Goal: Information Seeking & Learning: Check status

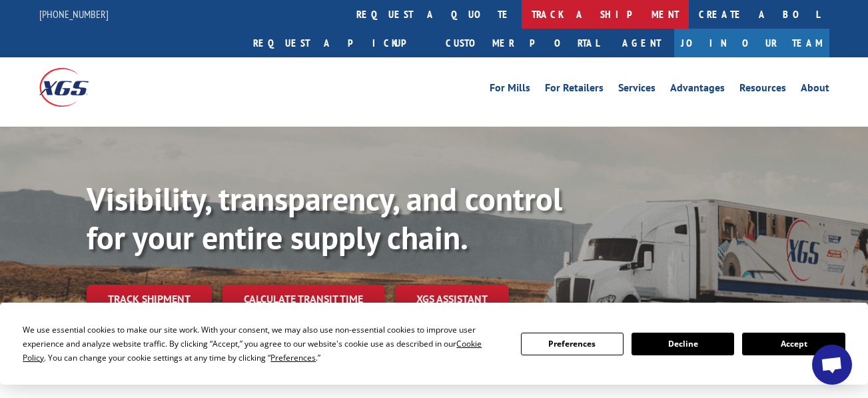
click at [521, 15] on link "track a shipment" at bounding box center [604, 14] width 167 height 29
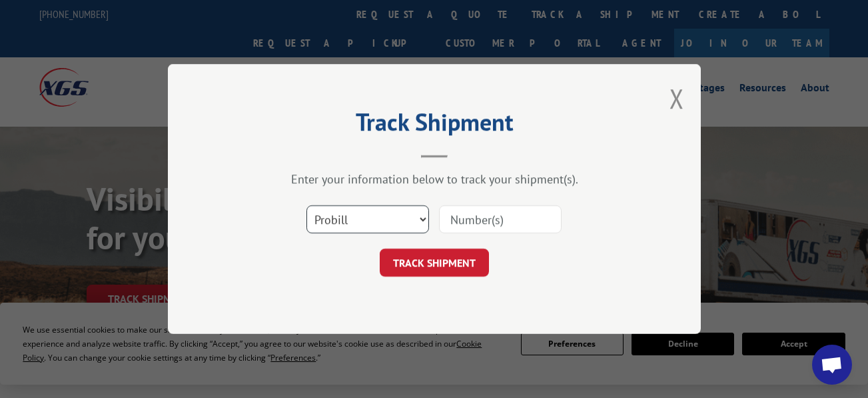
click at [326, 228] on select "Select category... Probill BOL PO" at bounding box center [367, 219] width 123 height 28
click at [306, 205] on select "Select category... Probill BOL PO" at bounding box center [367, 219] width 123 height 28
click at [491, 170] on div "Track Shipment Enter your information below to track your shipment(s). Select c…" at bounding box center [434, 199] width 533 height 270
click at [381, 218] on select "Select category... Probill BOL PO" at bounding box center [367, 219] width 123 height 28
select select "po"
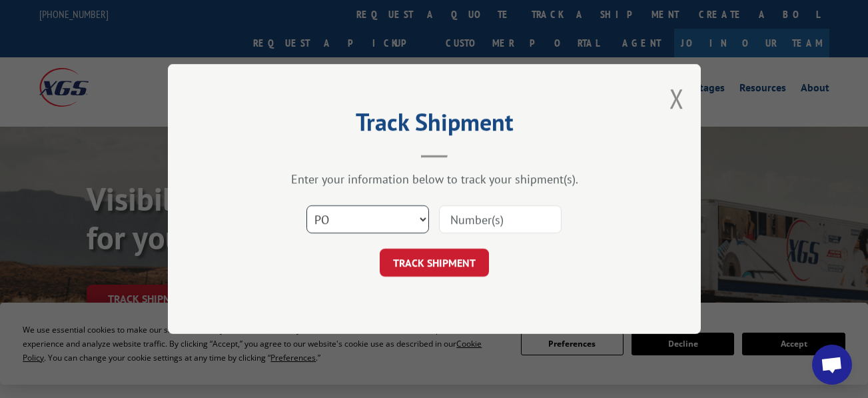
click at [306, 205] on select "Select category... Probill BOL PO" at bounding box center [367, 219] width 123 height 28
click at [342, 305] on div "Track Shipment Enter your information below to track your shipment(s). Select c…" at bounding box center [434, 199] width 533 height 270
click at [472, 223] on input at bounding box center [500, 219] width 123 height 28
paste input "17590173"
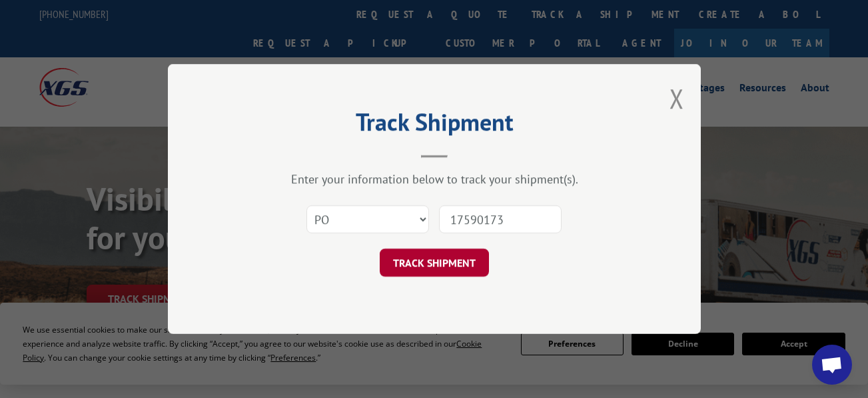
type input "17590173"
click at [419, 273] on button "TRACK SHIPMENT" at bounding box center [434, 262] width 109 height 28
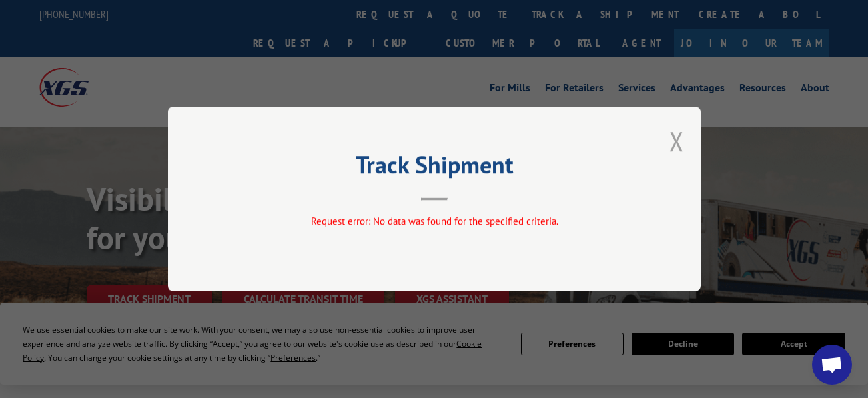
click at [673, 131] on button "Close modal" at bounding box center [676, 140] width 15 height 35
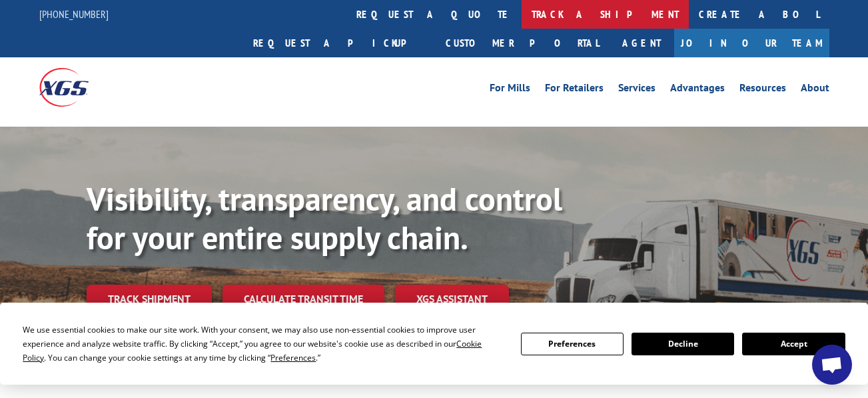
click at [521, 10] on link "track a shipment" at bounding box center [604, 14] width 167 height 29
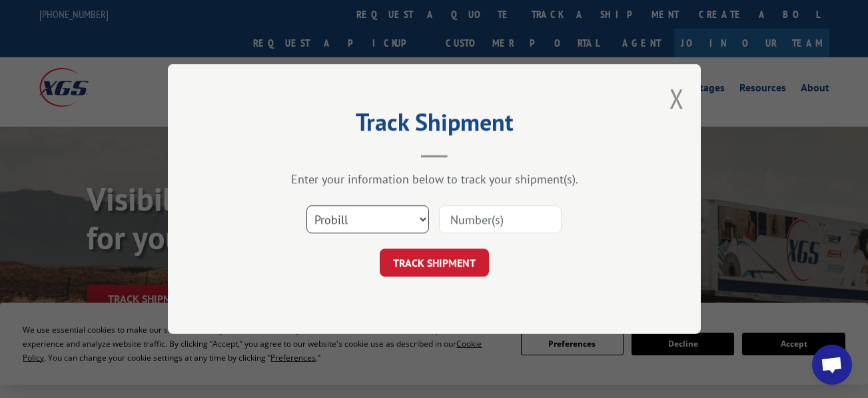
click at [364, 210] on select "Select category... Probill BOL PO" at bounding box center [367, 219] width 123 height 28
click at [485, 212] on input at bounding box center [500, 219] width 123 height 28
paste input "17590173"
type input "17590173"
click at [471, 245] on form "Select category... Probill BOL PO 17590173 TRACK SHIPMENT" at bounding box center [434, 236] width 400 height 79
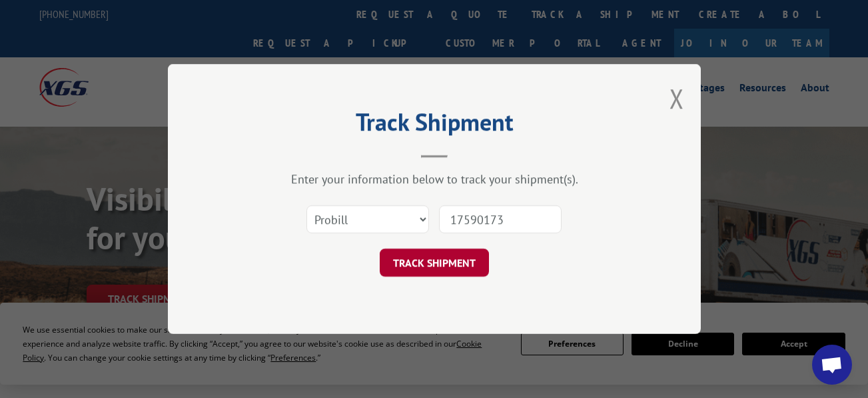
click at [454, 268] on button "TRACK SHIPMENT" at bounding box center [434, 262] width 109 height 28
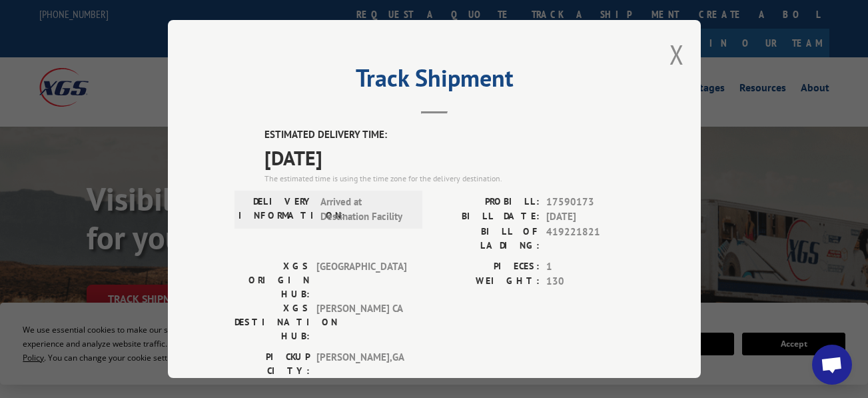
click at [569, 105] on header "Track Shipment" at bounding box center [434, 91] width 400 height 45
click at [452, 187] on div "ESTIMATED DELIVERY TIME: [DATE] The estimated time is using the time zone for t…" at bounding box center [434, 367] width 400 height 481
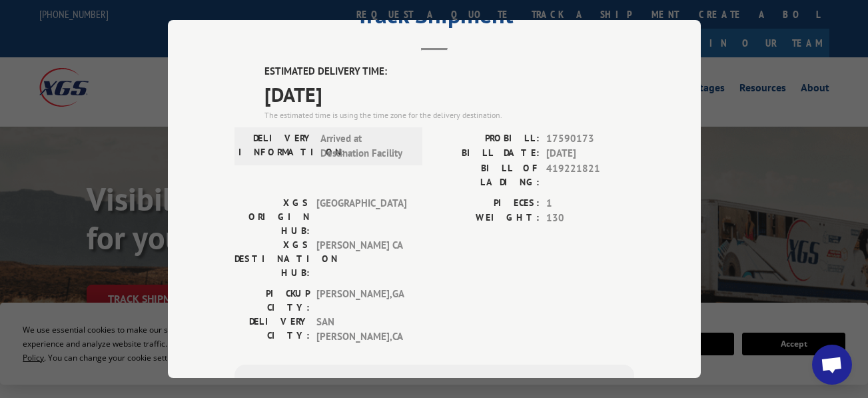
scroll to position [67, 0]
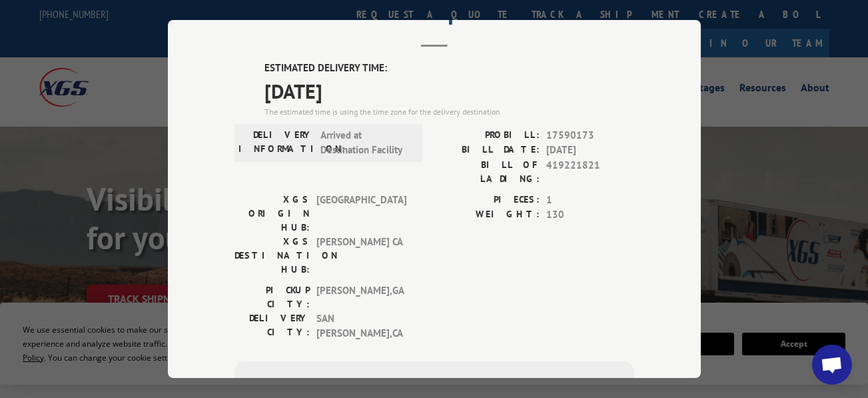
click at [467, 192] on label "PIECES:" at bounding box center [486, 199] width 105 height 15
click at [576, 129] on span "17590173" at bounding box center [590, 134] width 88 height 15
click at [575, 129] on span "17590173" at bounding box center [590, 134] width 88 height 15
copy span "17590173"
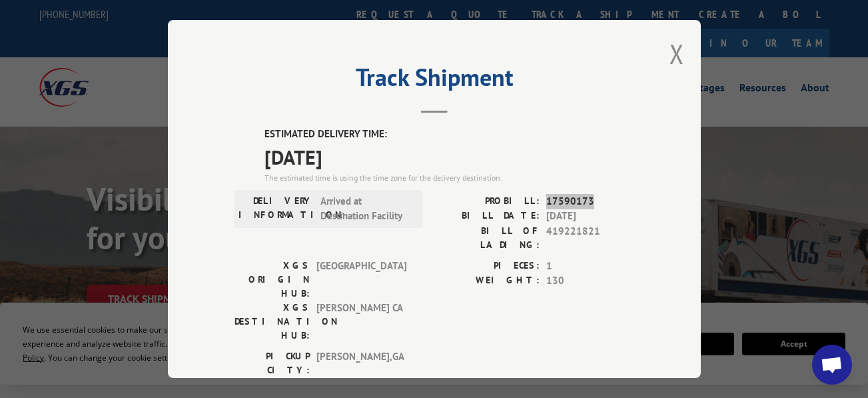
scroll to position [0, 0]
click at [519, 160] on span "[DATE]" at bounding box center [449, 157] width 370 height 30
click at [372, 127] on label "ESTIMATED DELIVERY TIME:" at bounding box center [449, 134] width 370 height 15
click at [547, 142] on span "[DATE]" at bounding box center [449, 157] width 370 height 30
click at [564, 210] on span "[DATE]" at bounding box center [590, 216] width 88 height 15
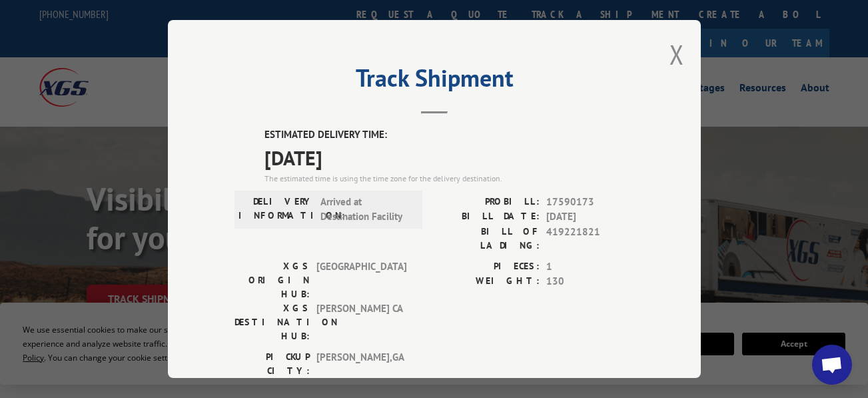
drag, startPoint x: 649, startPoint y: 152, endPoint x: 653, endPoint y: 113, distance: 38.8
click at [648, 150] on div "Track Shipment ESTIMATED DELIVERY TIME: [DATE] The estimated time is using the …" at bounding box center [434, 199] width 533 height 358
click at [660, 50] on div "Track Shipment ESTIMATED DELIVERY TIME: [DATE] The estimated time is using the …" at bounding box center [434, 199] width 533 height 358
click at [675, 43] on button "Close modal" at bounding box center [676, 54] width 15 height 35
